Goal: Transaction & Acquisition: Obtain resource

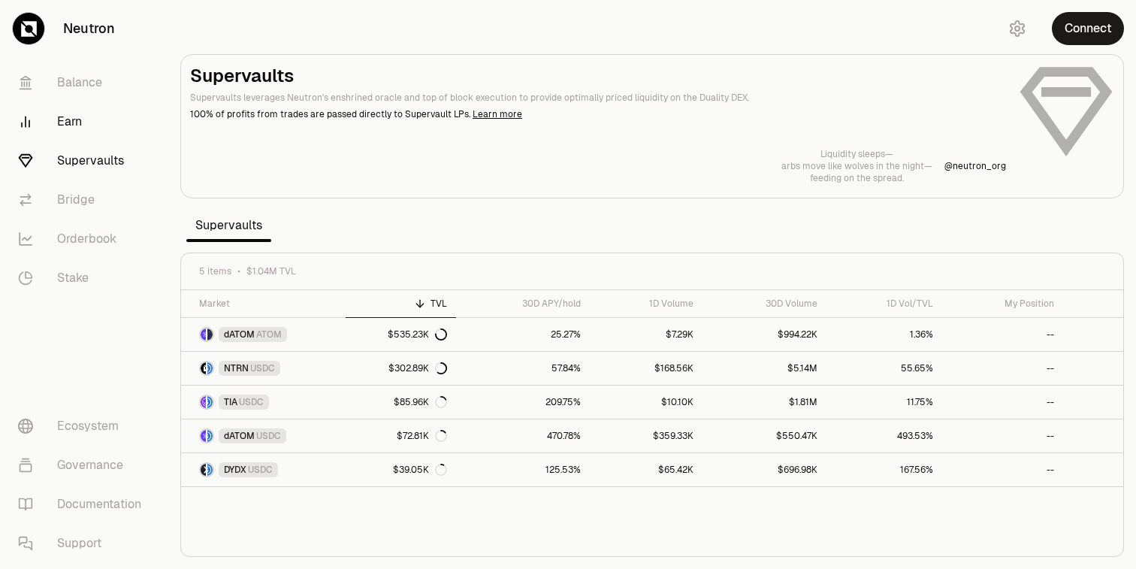
click at [62, 116] on link "Earn" at bounding box center [84, 121] width 156 height 39
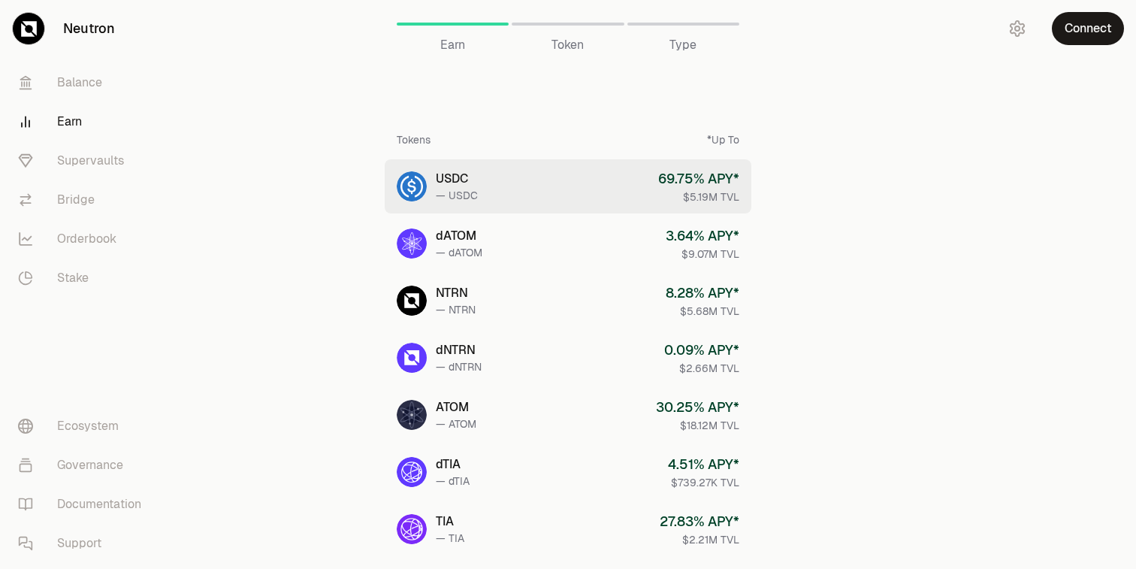
click at [713, 188] on div "69.75 % APY*" at bounding box center [698, 178] width 81 height 21
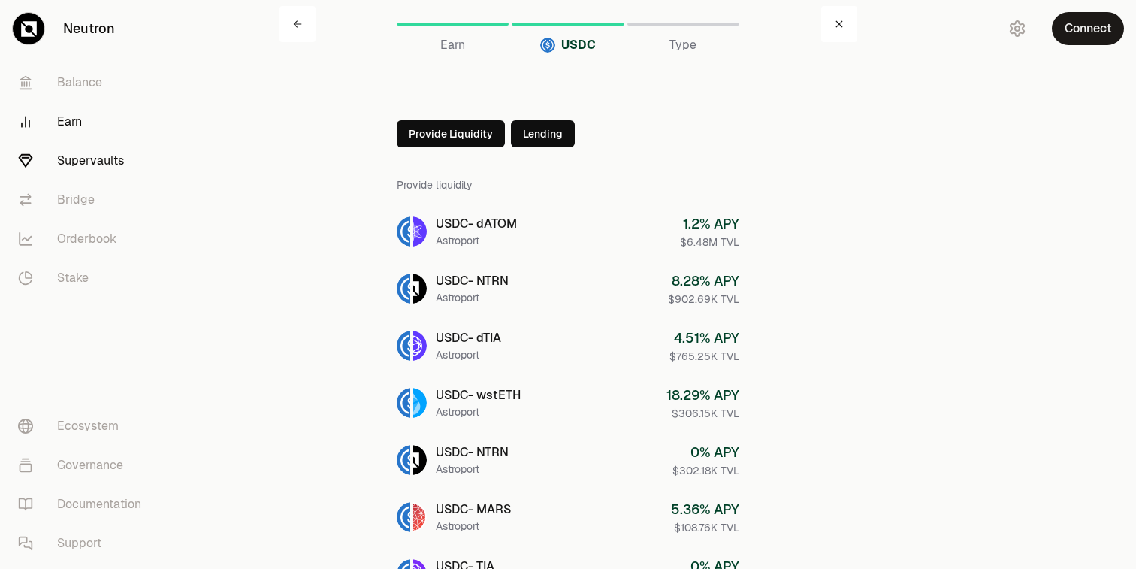
click at [106, 163] on link "Supervaults" at bounding box center [84, 160] width 156 height 39
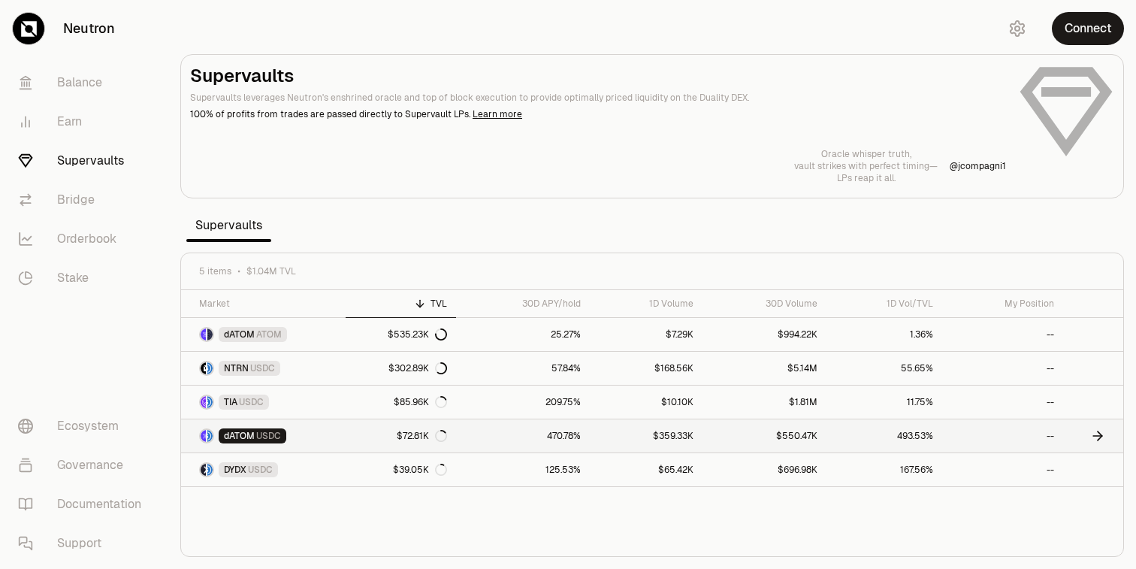
click at [319, 433] on link "dATOM USDC" at bounding box center [263, 435] width 164 height 33
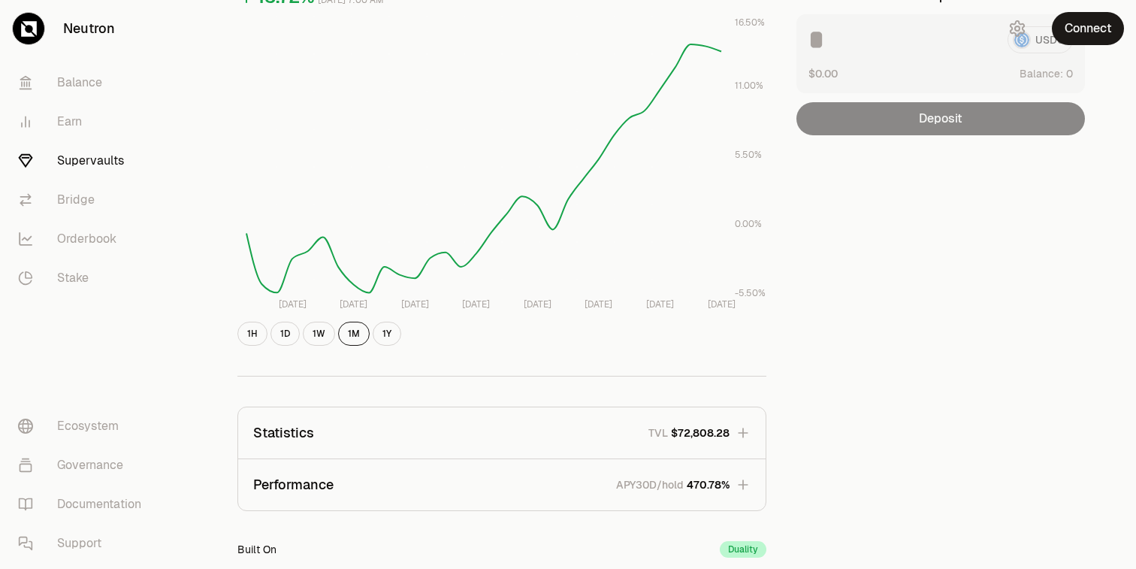
scroll to position [413, 0]
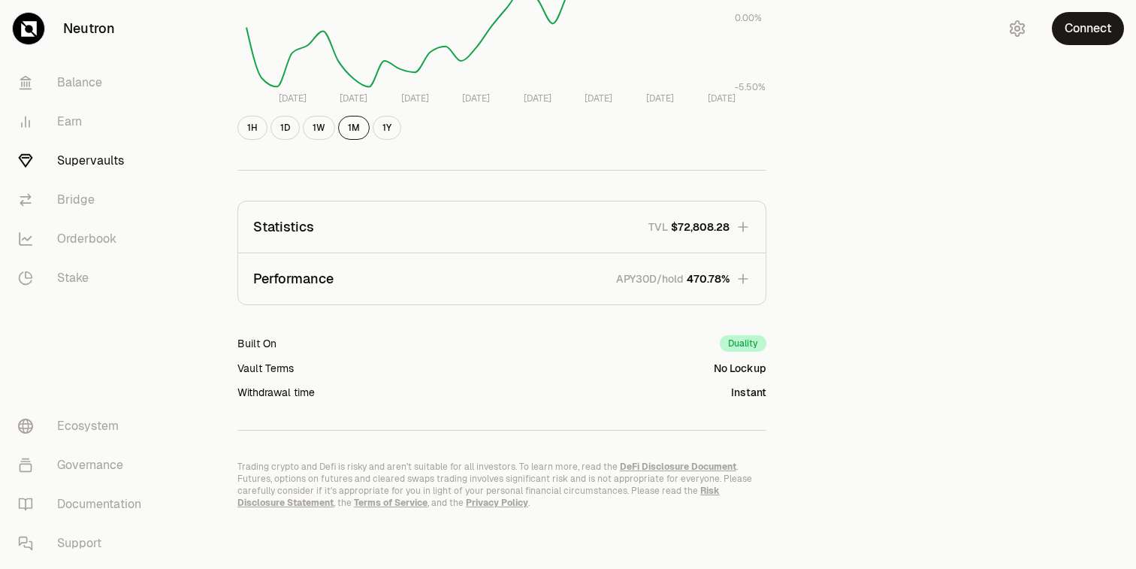
click at [752, 277] on button "Performance APY30D/hold 470.78%" at bounding box center [501, 278] width 527 height 51
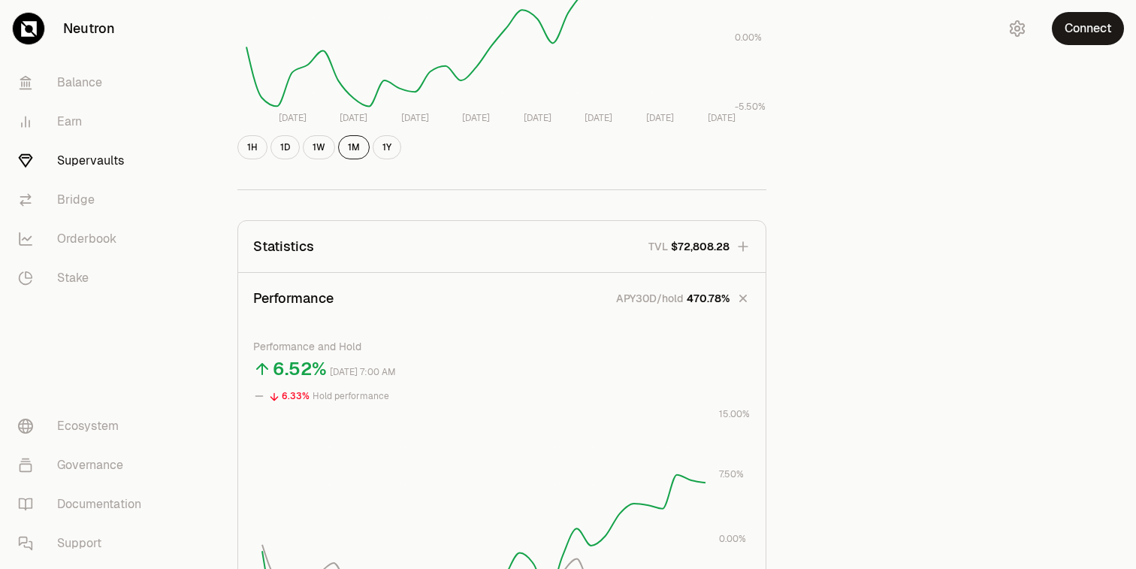
scroll to position [0, 0]
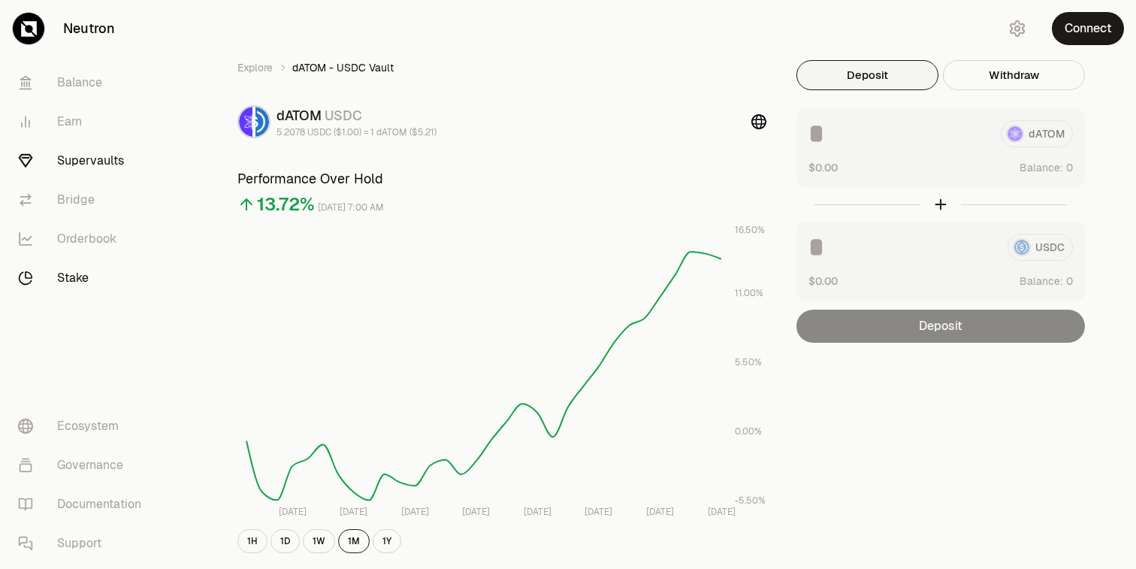
click at [92, 276] on link "Stake" at bounding box center [84, 277] width 156 height 39
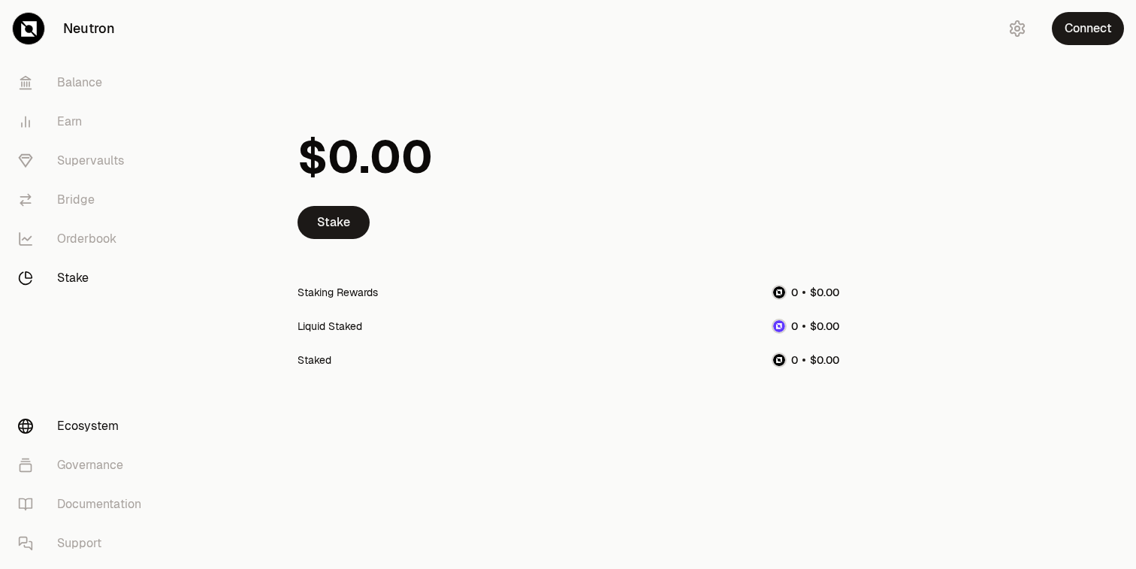
click at [97, 427] on link "Ecosystem" at bounding box center [84, 425] width 156 height 39
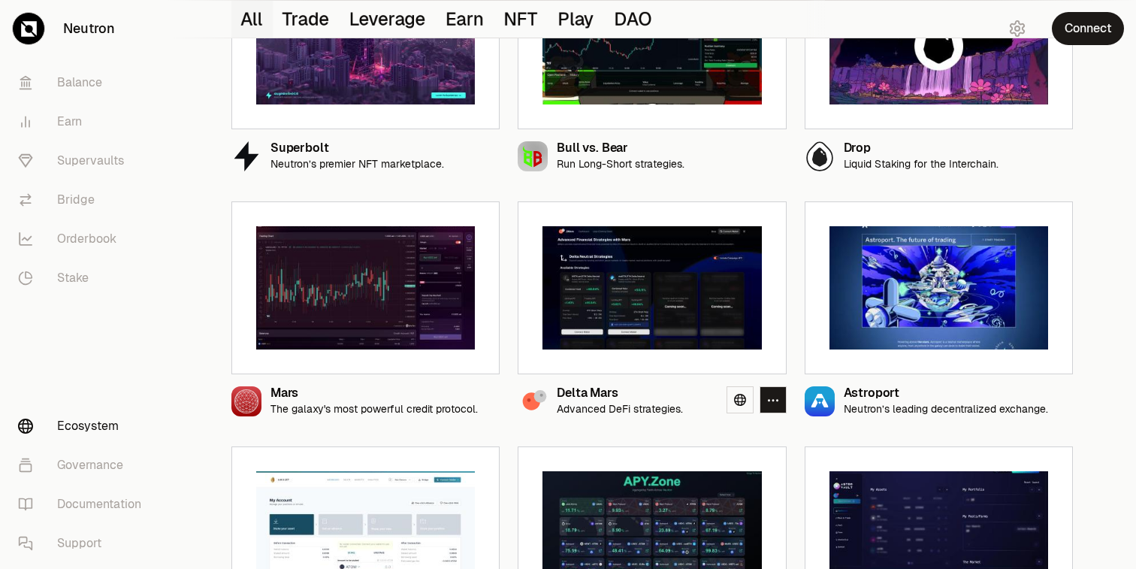
scroll to position [267, 0]
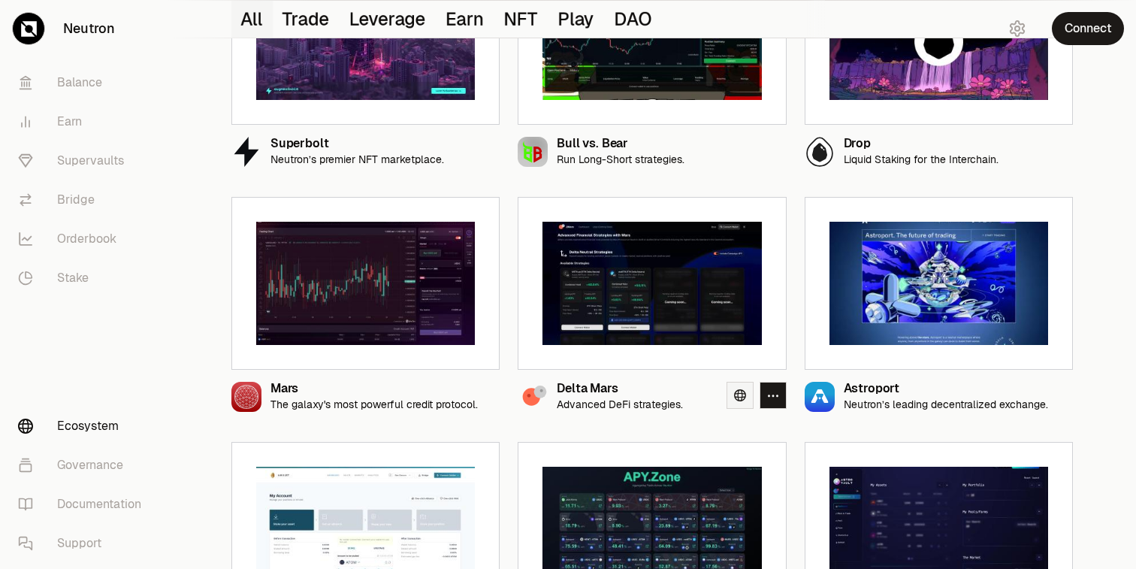
click at [737, 392] on icon at bounding box center [740, 395] width 12 height 12
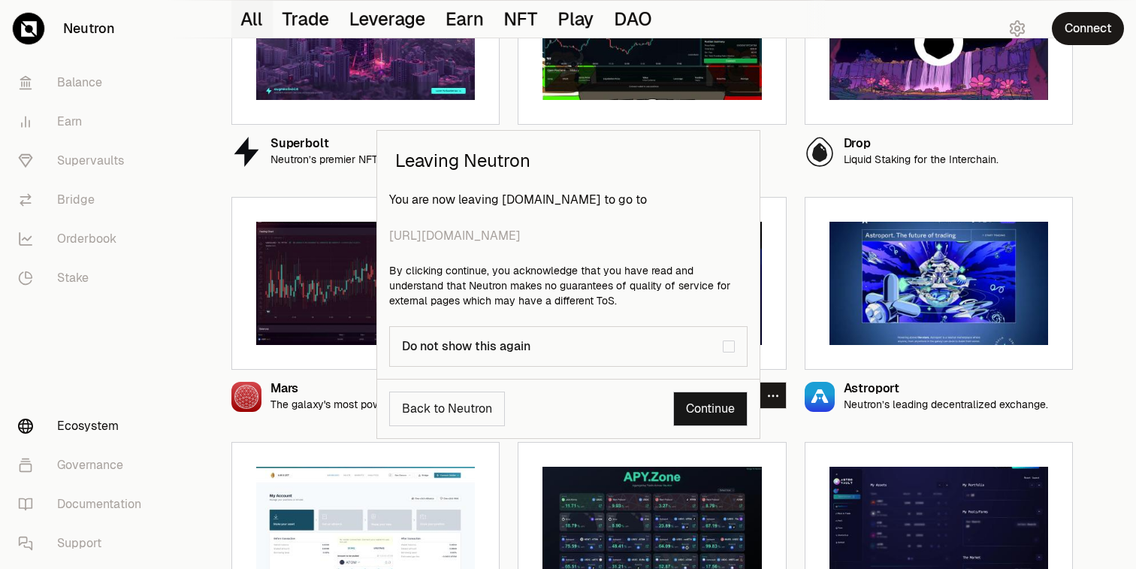
click at [710, 406] on link "Continue" at bounding box center [710, 408] width 74 height 35
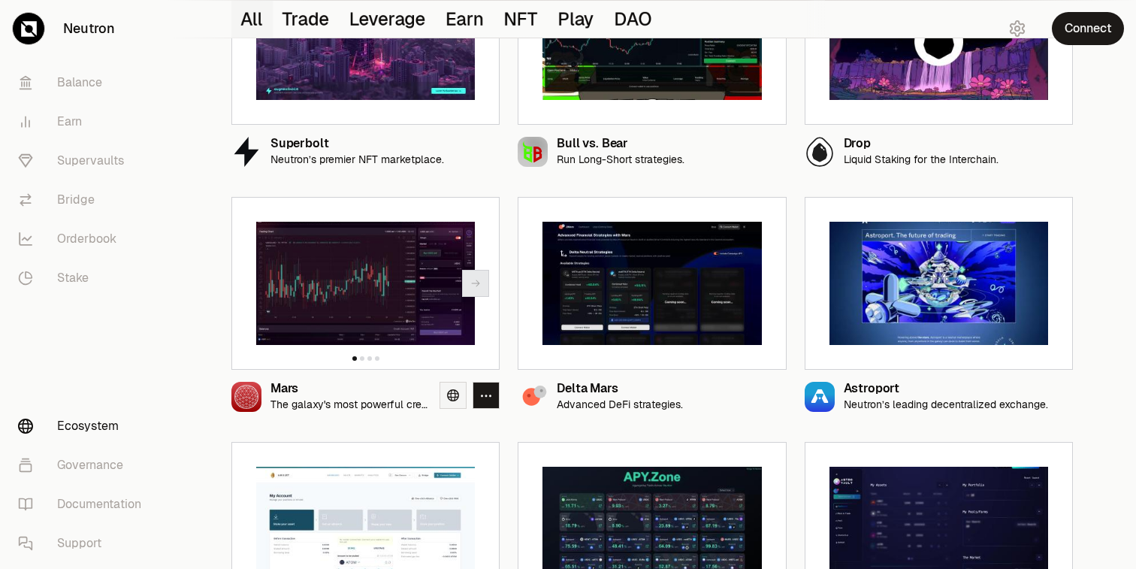
click at [457, 391] on icon at bounding box center [453, 395] width 12 height 12
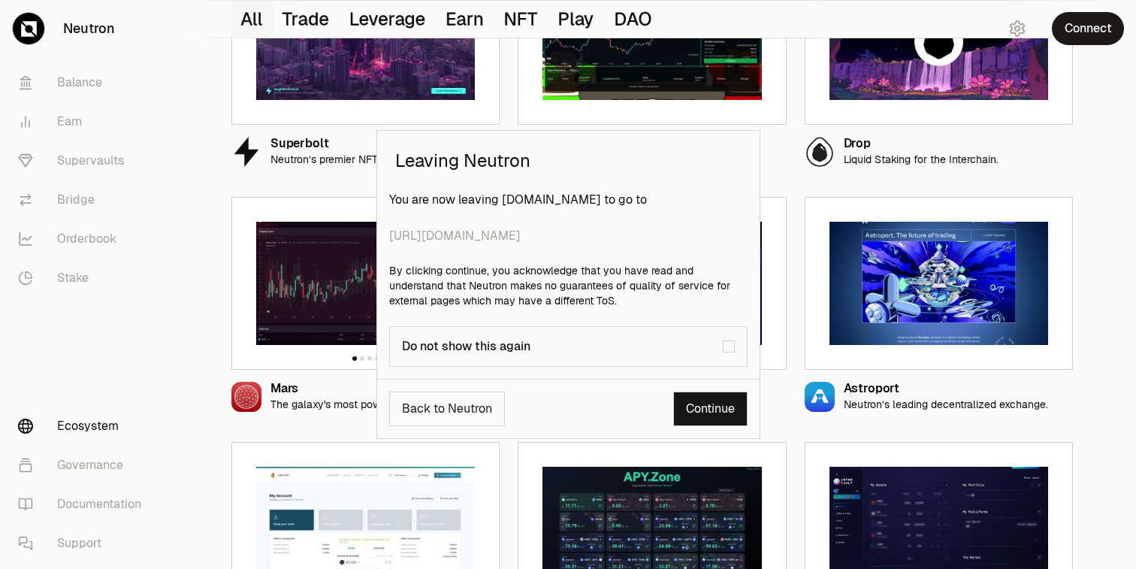
click at [683, 418] on link "Continue" at bounding box center [710, 408] width 74 height 35
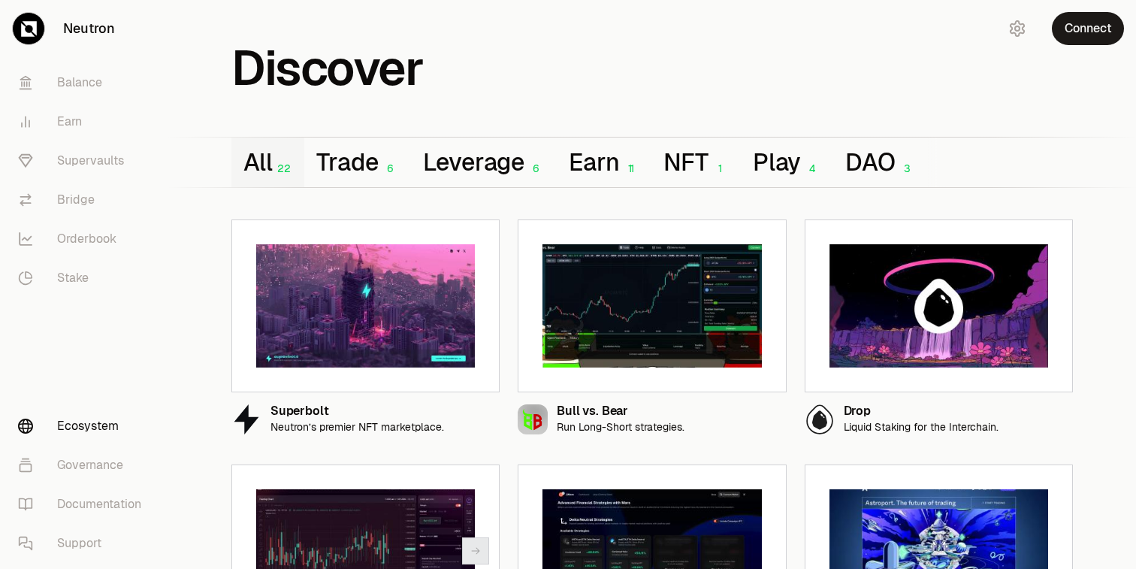
scroll to position [13, 0]
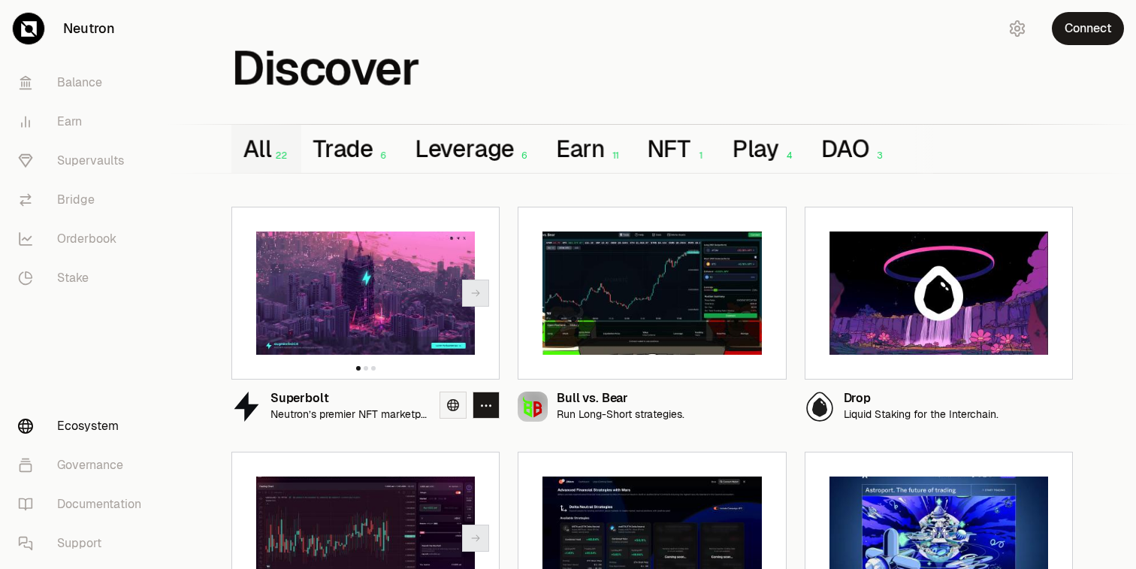
click at [448, 405] on icon at bounding box center [453, 405] width 12 height 12
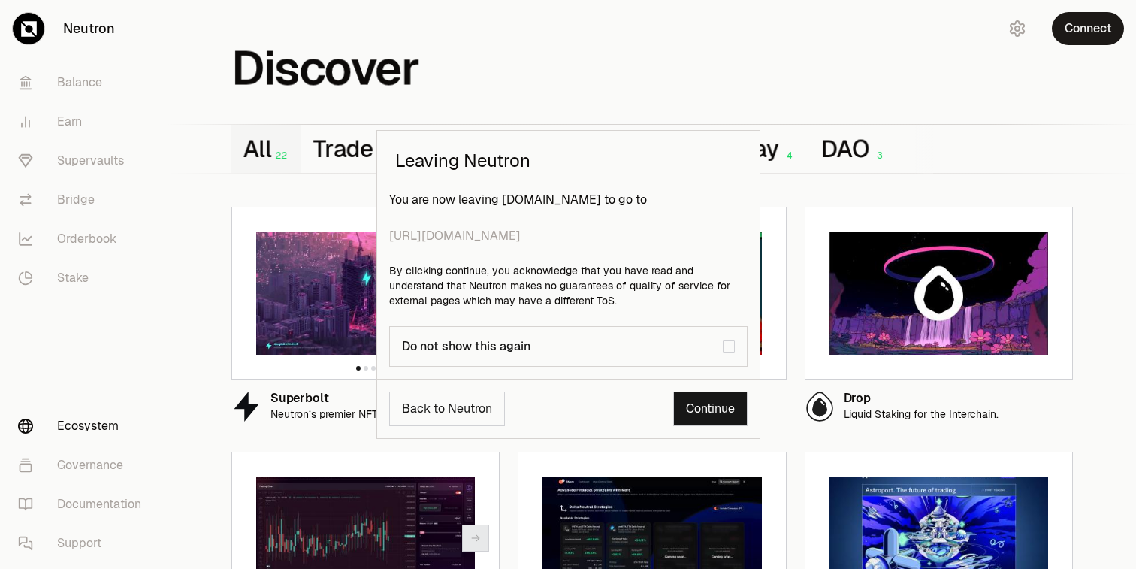
click at [704, 412] on link "Continue" at bounding box center [710, 408] width 74 height 35
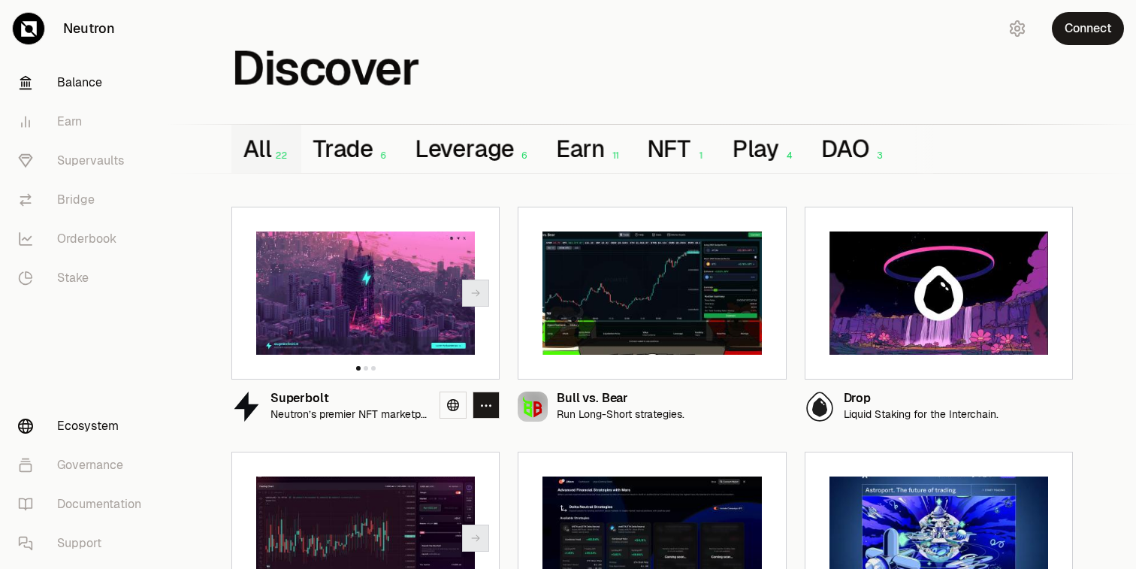
click at [95, 84] on link "Balance" at bounding box center [84, 82] width 156 height 39
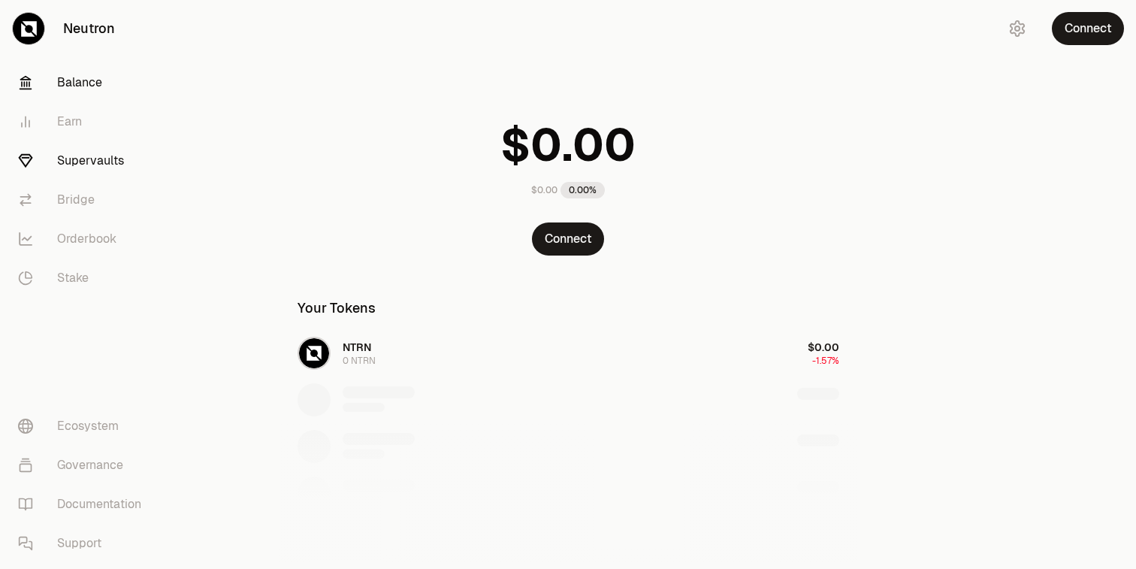
click at [105, 169] on link "Supervaults" at bounding box center [84, 160] width 156 height 39
